Goal: Complete application form

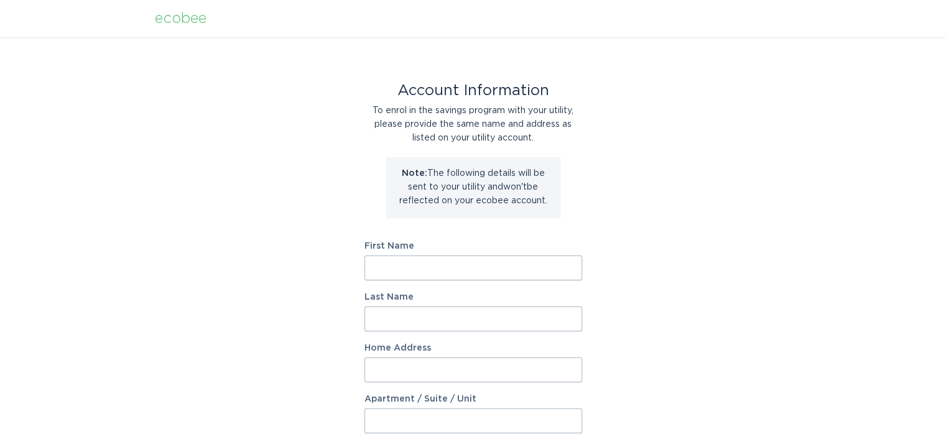
click at [500, 272] on input "First Name" at bounding box center [474, 268] width 218 height 25
type input "[PERSON_NAME]"
type input "974 [GEOGRAPHIC_DATA]"
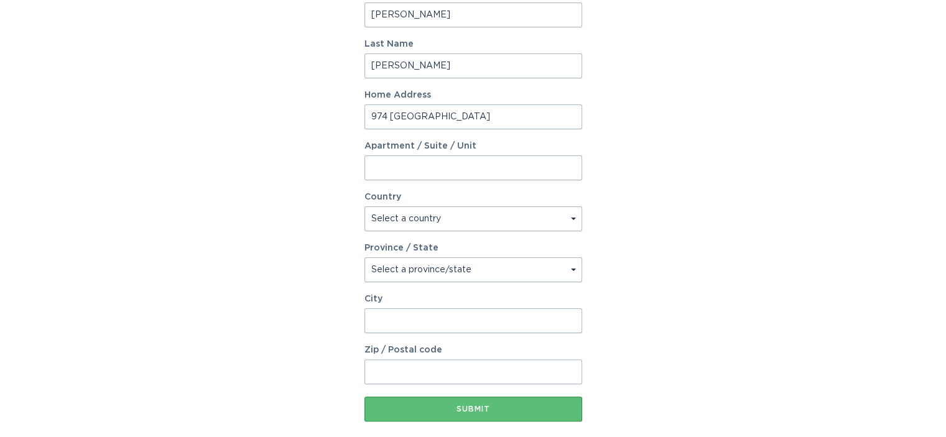
click at [506, 317] on input "City" at bounding box center [474, 321] width 218 height 25
type input "Stone Mountain"
type input "30087"
click at [672, 278] on div "Account Information To enrol in the savings program with your utility, please p…" at bounding box center [473, 127] width 946 height 687
drag, startPoint x: 391, startPoint y: 116, endPoint x: 372, endPoint y: 119, distance: 19.5
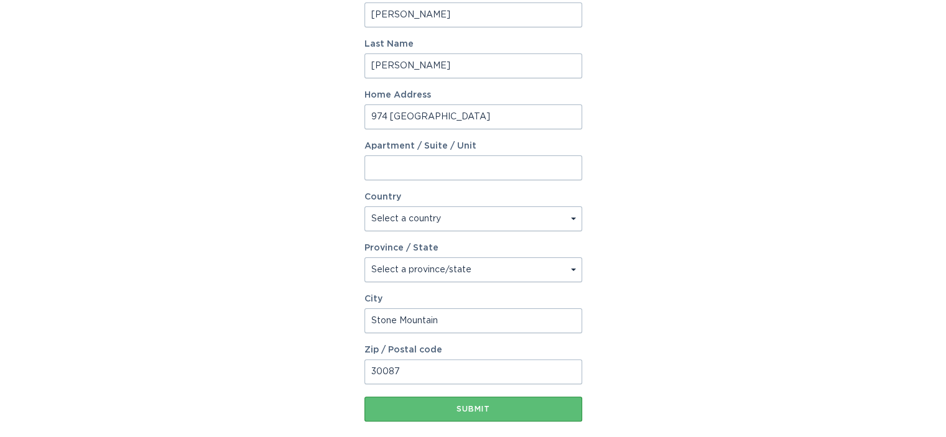
click at [372, 119] on input "974 [GEOGRAPHIC_DATA]" at bounding box center [474, 117] width 218 height 25
type input "794 Sweet Pine Brook"
click at [811, 213] on div "Account Information To enrol in the savings program with your utility, please p…" at bounding box center [473, 127] width 946 height 687
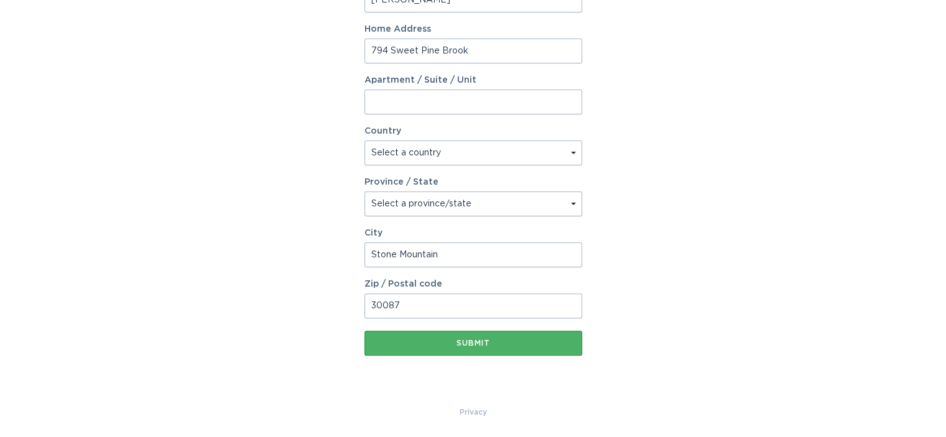
click at [528, 350] on button "Submit" at bounding box center [474, 343] width 218 height 25
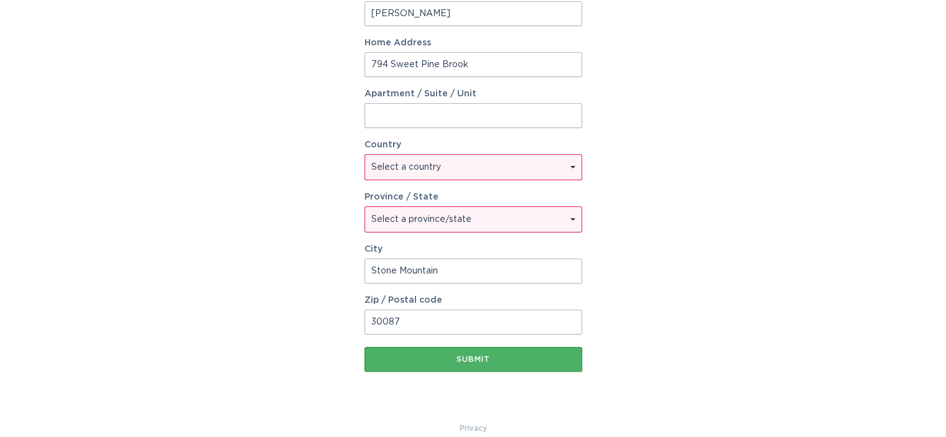
scroll to position [333, 0]
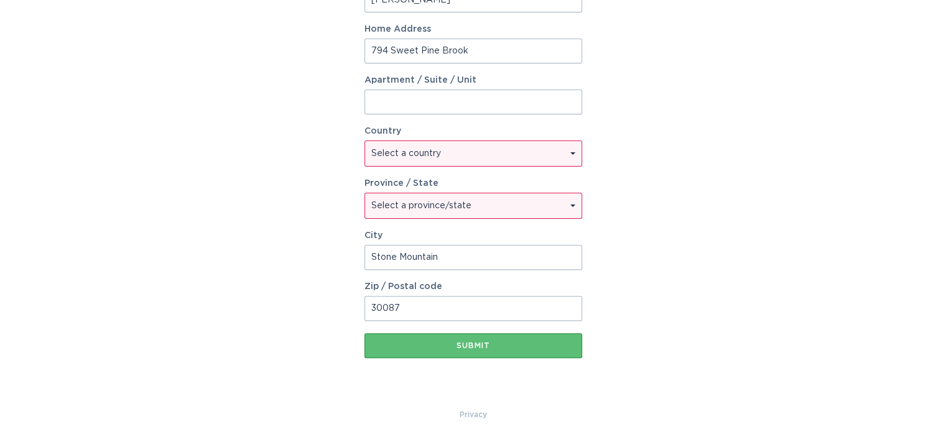
click at [480, 144] on select "Select a country Canada USA" at bounding box center [473, 153] width 216 height 25
select select "US"
click at [365, 141] on select "Select a country Canada USA" at bounding box center [473, 153] width 216 height 25
click at [468, 213] on select "Select a province/state Alabama Alaska American Samoa Arizona Arkansas Californ…" at bounding box center [473, 205] width 216 height 25
select select "GA"
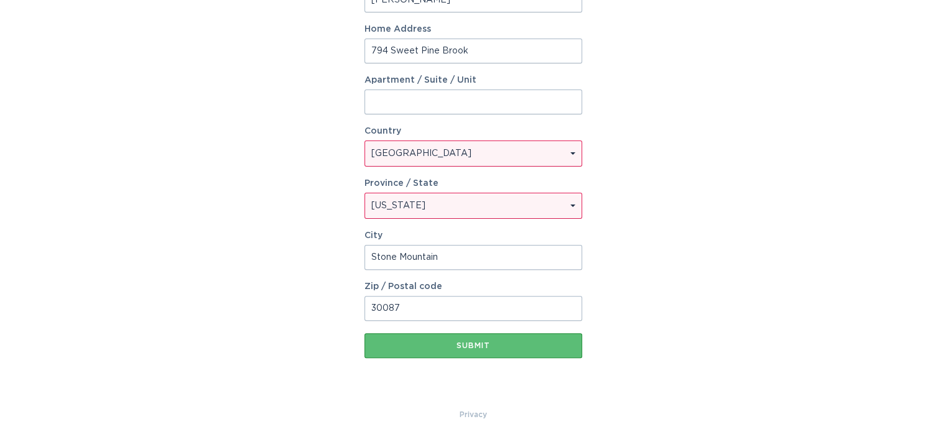
click at [365, 193] on select "Select a province/state Alabama Alaska American Samoa Arizona Arkansas Californ…" at bounding box center [473, 205] width 216 height 25
click at [755, 231] on div "Account Information To enrol in the savings program with your utility, please p…" at bounding box center [473, 57] width 946 height 704
click at [511, 353] on button "Submit" at bounding box center [474, 345] width 218 height 25
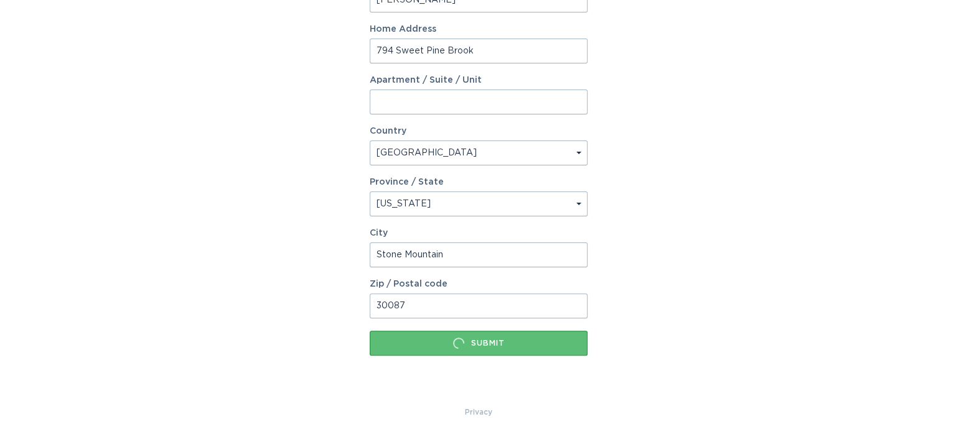
scroll to position [0, 0]
